Goal: Find specific page/section: Find specific page/section

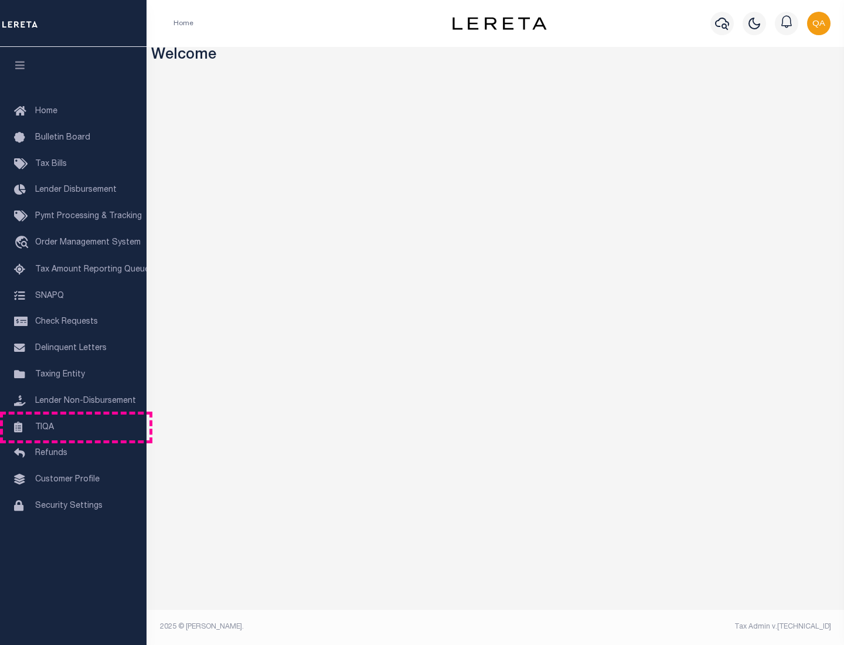
click at [73, 427] on link "TIQA" at bounding box center [73, 427] width 147 height 26
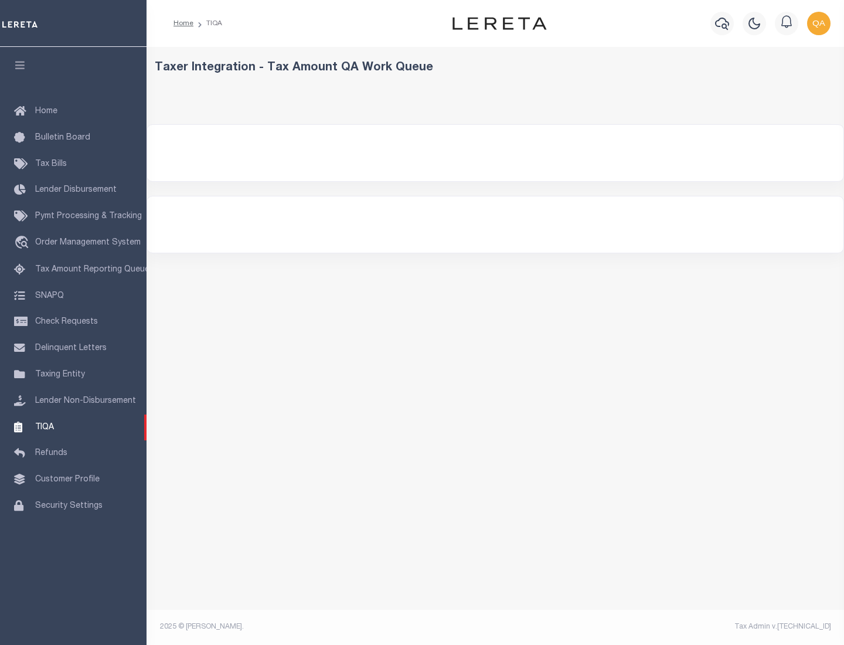
select select "200"
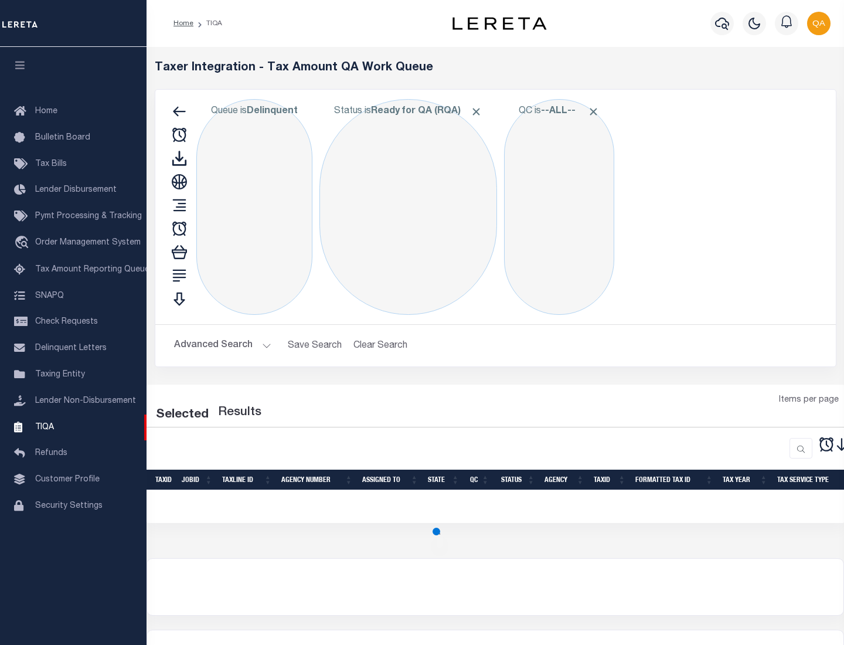
select select "200"
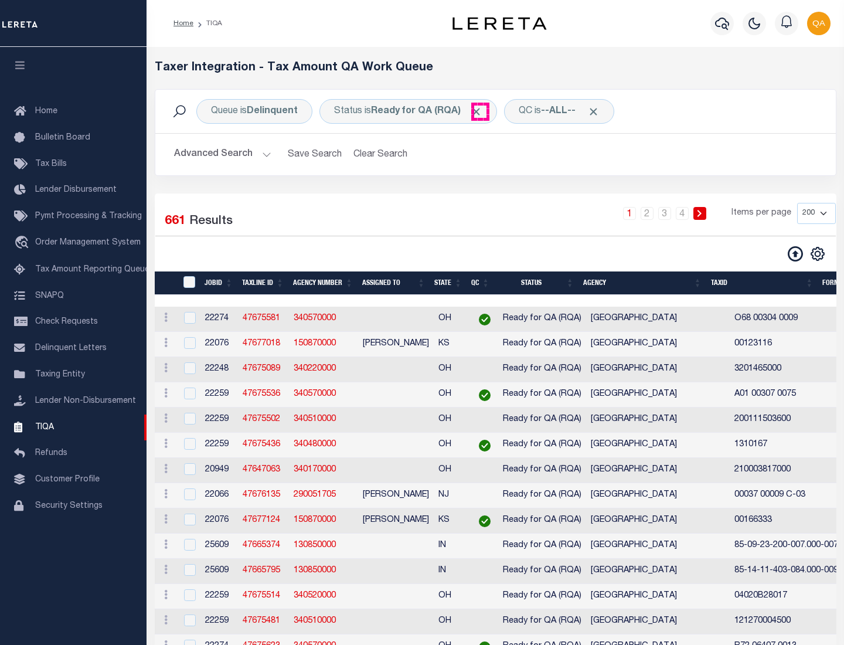
click at [480, 111] on span "Click to Remove" at bounding box center [476, 112] width 12 height 12
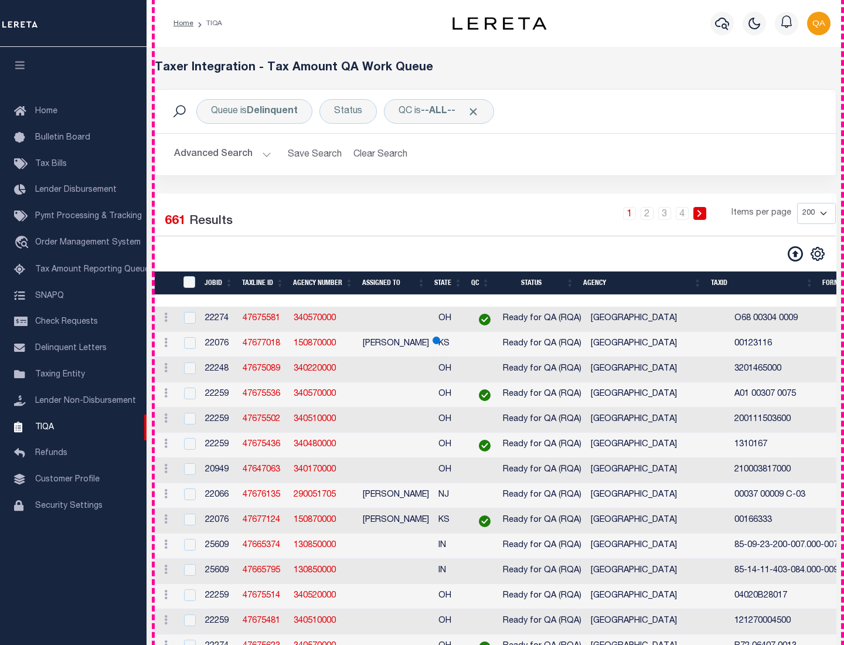
scroll to position [2505, 0]
